Goal: Task Accomplishment & Management: Manage account settings

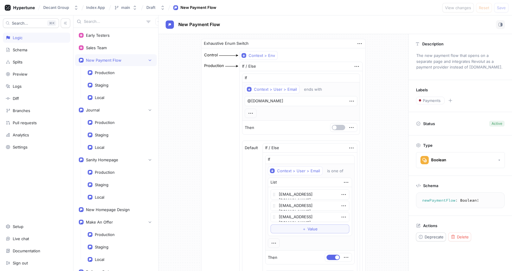
drag, startPoint x: 184, startPoint y: 121, endPoint x: 353, endPoint y: 19, distance: 197.2
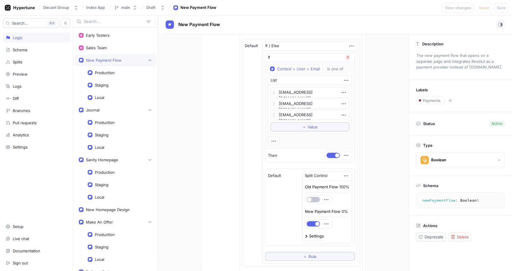
scroll to position [90, 0]
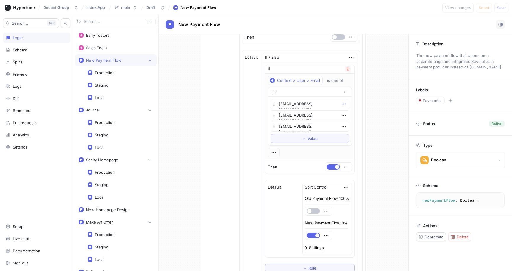
click at [341, 104] on icon "button" at bounding box center [343, 104] width 7 height 7
click at [347, 113] on p "Delete" at bounding box center [352, 115] width 12 height 6
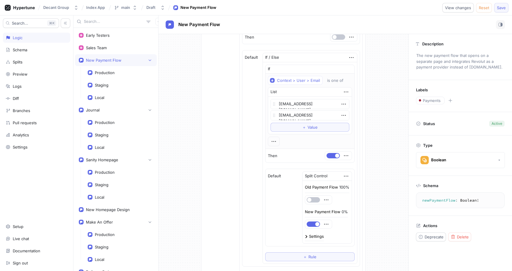
click at [500, 10] on button "Save" at bounding box center [501, 7] width 14 height 9
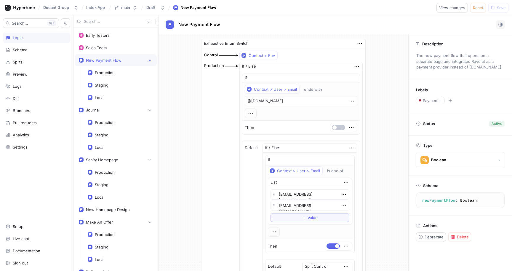
scroll to position [42, 0]
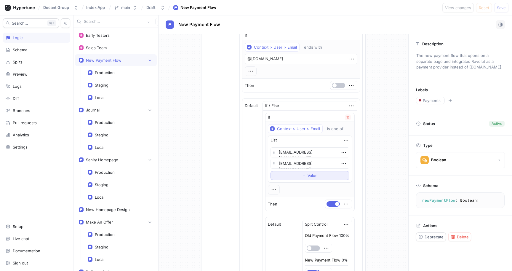
click at [318, 176] on button "＋ Value" at bounding box center [309, 175] width 79 height 9
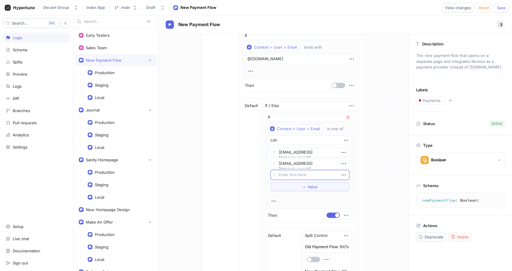
click at [304, 176] on textarea at bounding box center [309, 175] width 79 height 10
type textarea "x"
type textarea "t"
type textarea "x"
type textarea "tl"
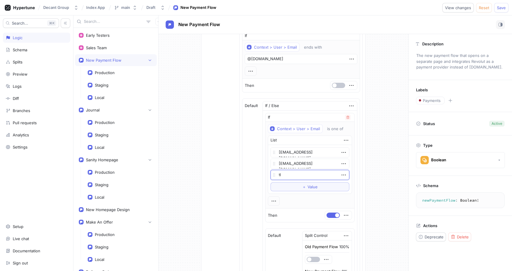
type textarea "x"
type textarea "tla"
type textarea "x"
type textarea "tlaz"
type textarea "x"
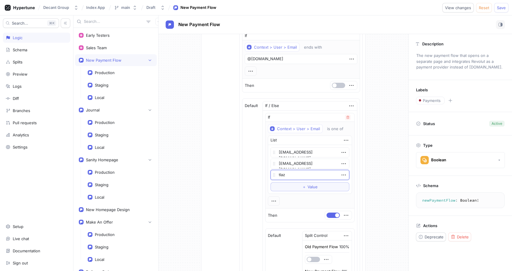
type textarea "tlaza"
type textarea "x"
type textarea "tlazar"
type textarea "x"
type textarea "tlazaro"
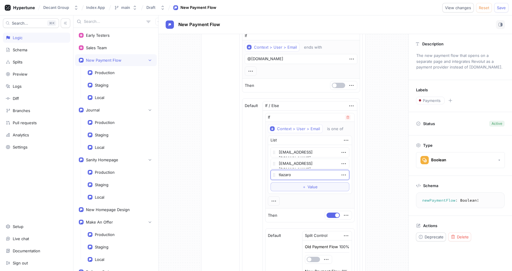
type textarea "x"
type textarea "tlazarov"
type textarea "x"
type textarea "tlazarov@"
type textarea "x"
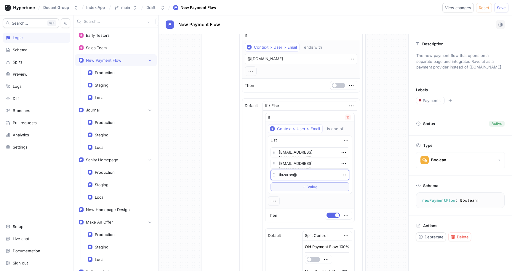
type textarea "tlazarov@w"
type textarea "x"
type textarea "tlazarov@wh"
type textarea "x"
type textarea "tlazarov@whi"
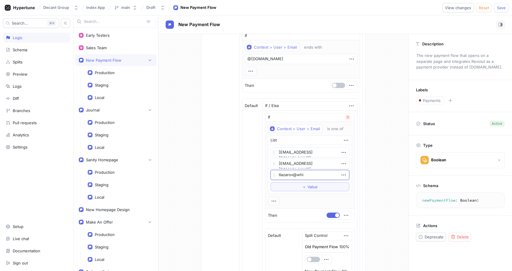
type textarea "x"
type textarea "tlazarov@whis"
type textarea "x"
type textarea "tlazarov@whisk"
type textarea "x"
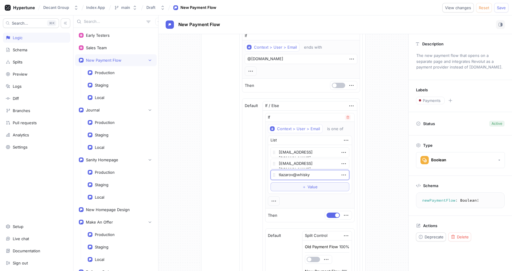
type textarea "tlazarov@whiskyp"
type textarea "x"
type textarea "tlazarov@whiskypa"
type textarea "x"
type textarea "tlazarov@whiskypar"
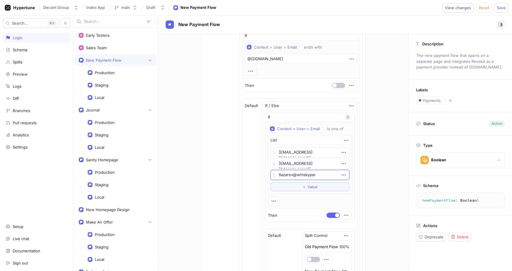
type textarea "x"
type textarea "tlazarov@whiskypart"
type textarea "x"
type textarea "tlazarov@whiskypartne"
type textarea "x"
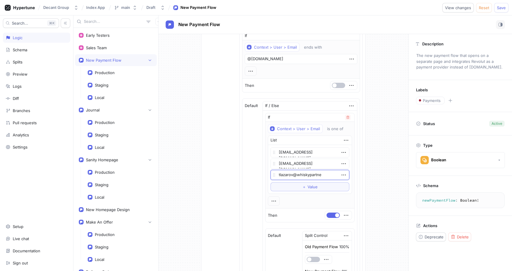
type textarea "tlazarov@whiskypartner"
type textarea "x"
type textarea "tlazarov@whiskypartnere"
type textarea "x"
type textarea "tlazarov@whiskypartner"
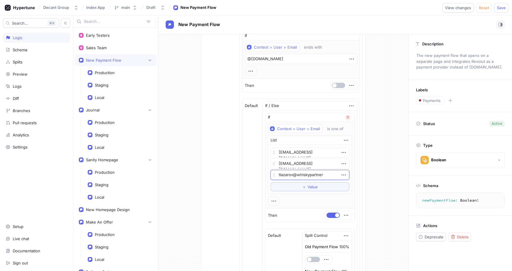
type textarea "x"
type textarea "tlazarov@whiskypartners"
type textarea "x"
type textarea "tlazarov@whiskypartners."
type textarea "x"
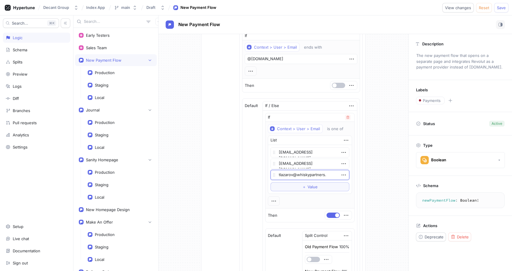
type textarea "tlazarov@whiskypartners.c"
type textarea "x"
type textarea "[EMAIL_ADDRESS][DOMAIN_NAME]"
type textarea "x"
type textarea "[EMAIL_ADDRESS][DOMAIN_NAME]"
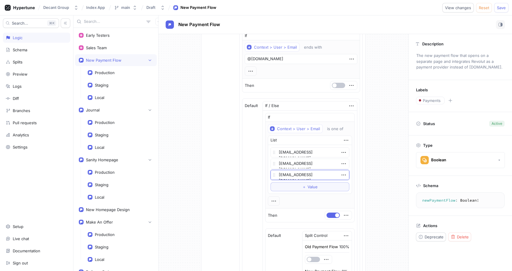
click at [502, 10] on button "Save" at bounding box center [501, 7] width 14 height 9
type textarea "x"
click at [208, 121] on div "Production If / Else If Context > User > Email ends with @[DOMAIN_NAME] Then De…" at bounding box center [283, 181] width 159 height 324
